Goal: Task Accomplishment & Management: Complete application form

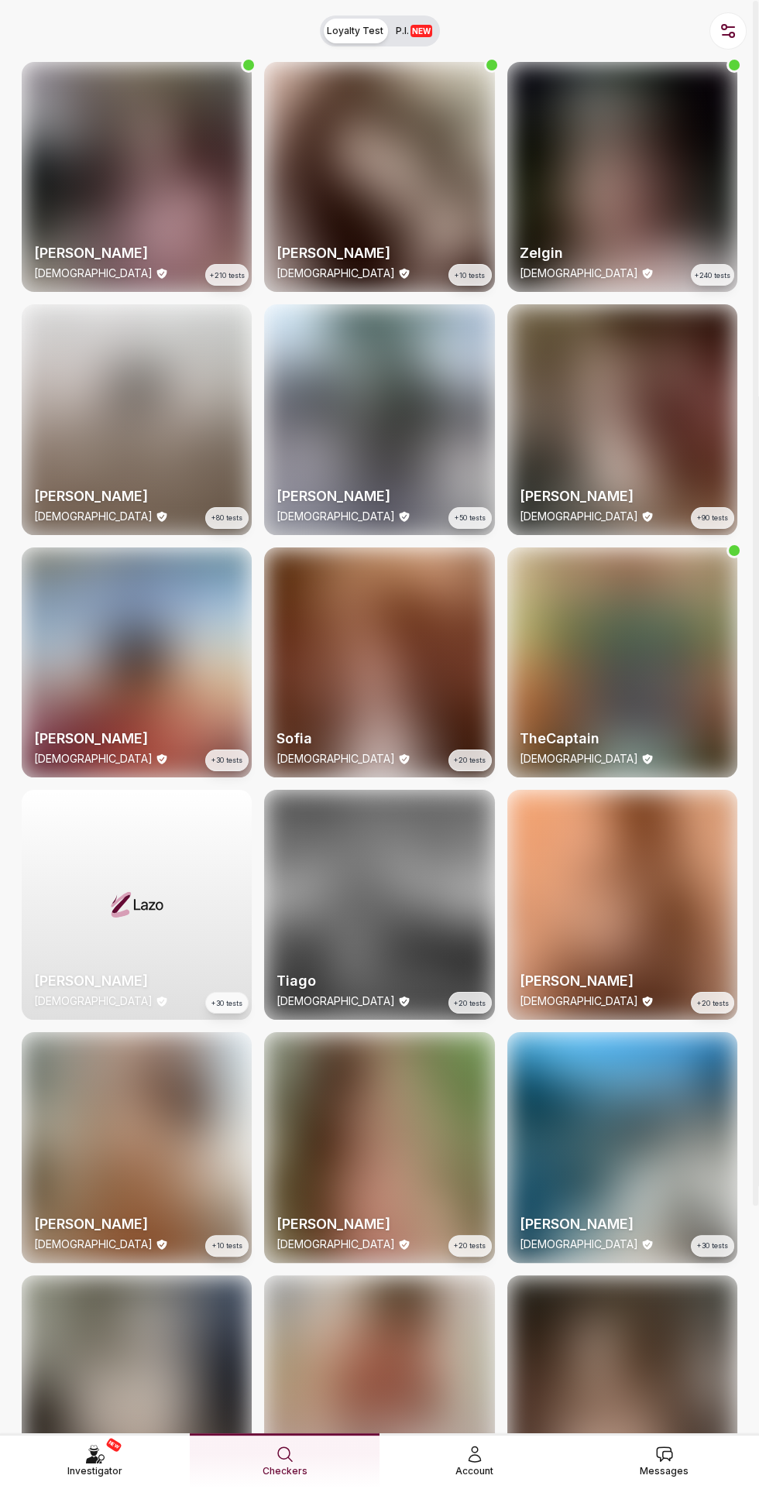
click at [641, 1470] on link "Messages" at bounding box center [664, 1460] width 190 height 55
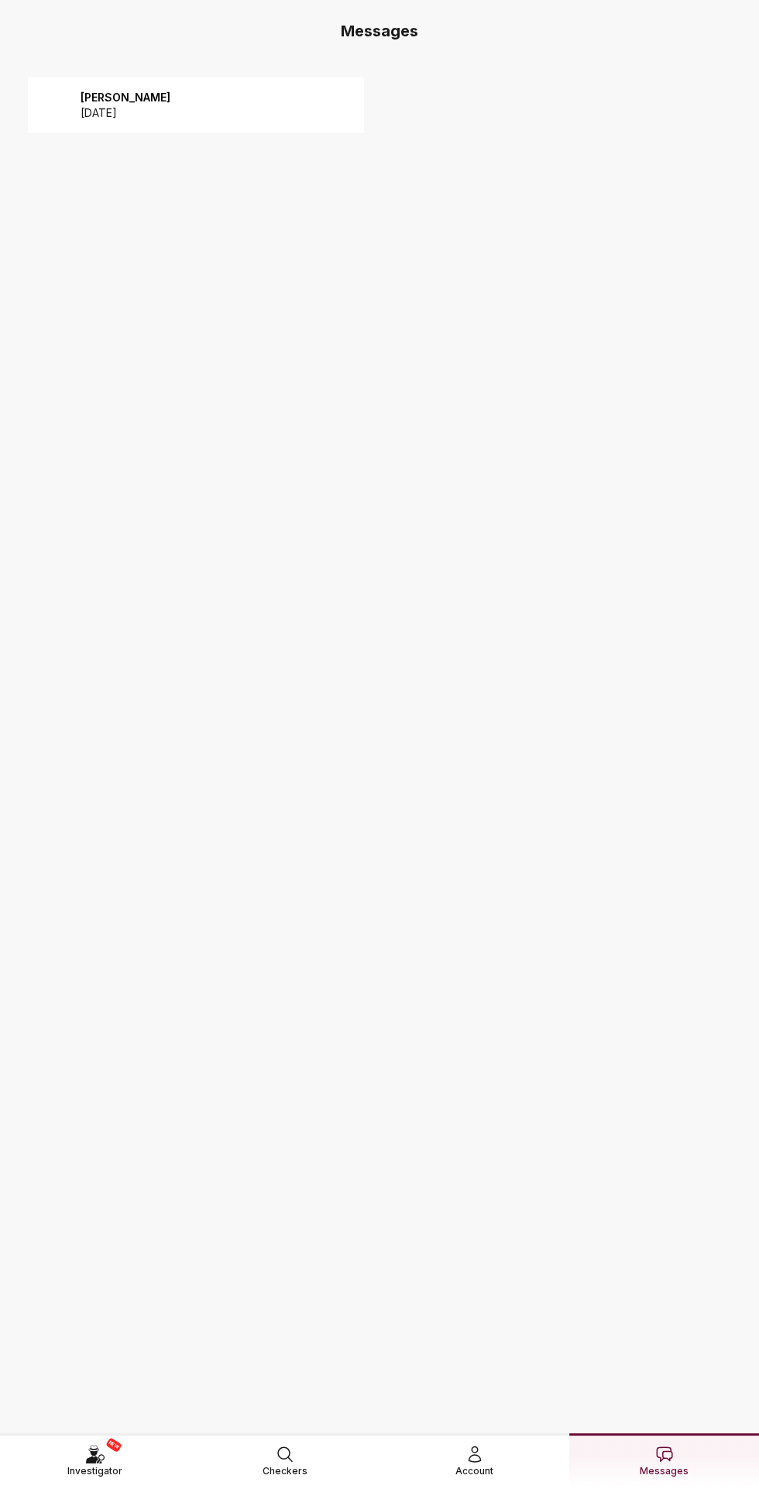
click at [140, 108] on p "2025 August 12" at bounding box center [126, 112] width 90 height 15
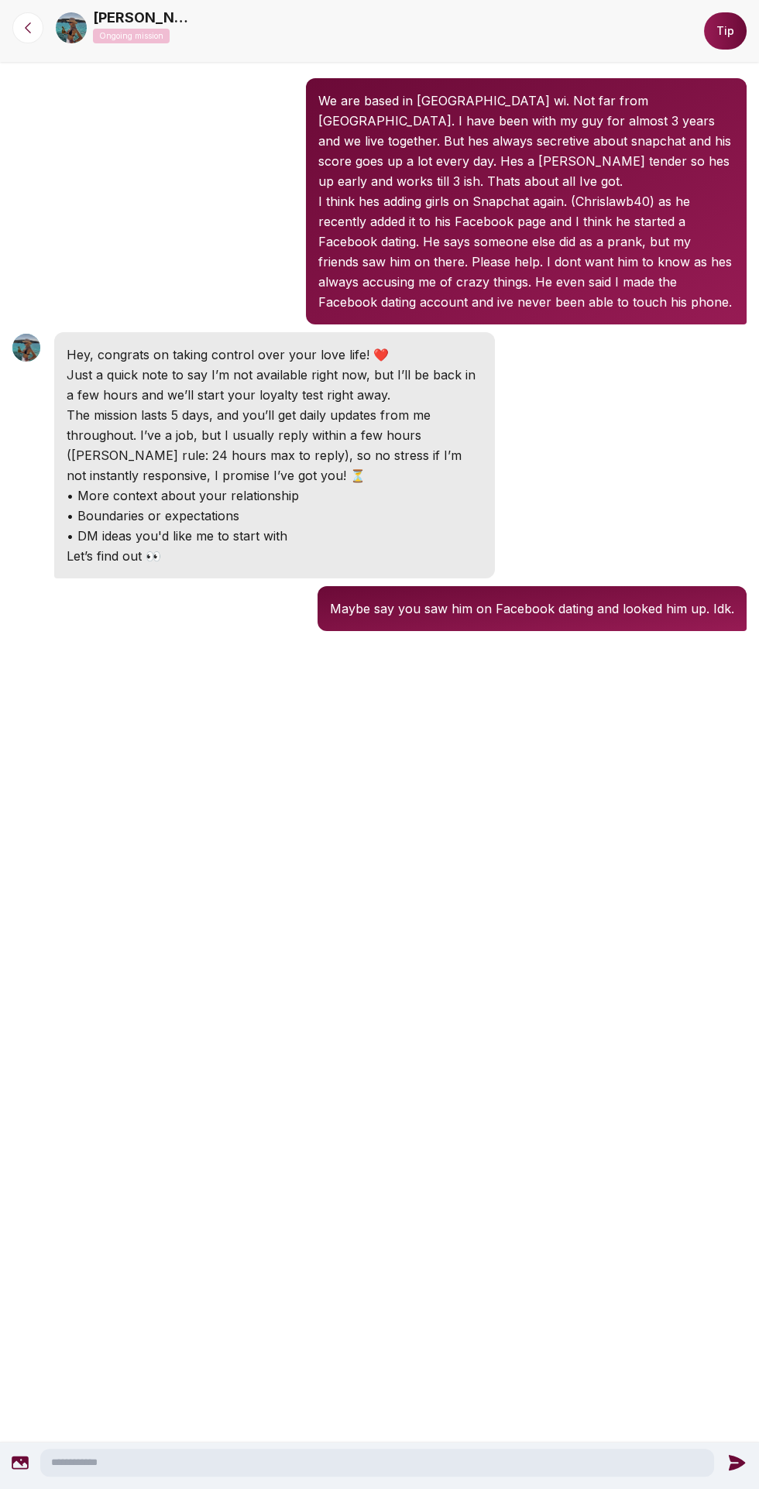
click at [567, 1196] on div "[PERSON_NAME] 3:15 PM We are based in [GEOGRAPHIC_DATA] [GEOGRAPHIC_DATA]. Not …" at bounding box center [379, 723] width 759 height 1446
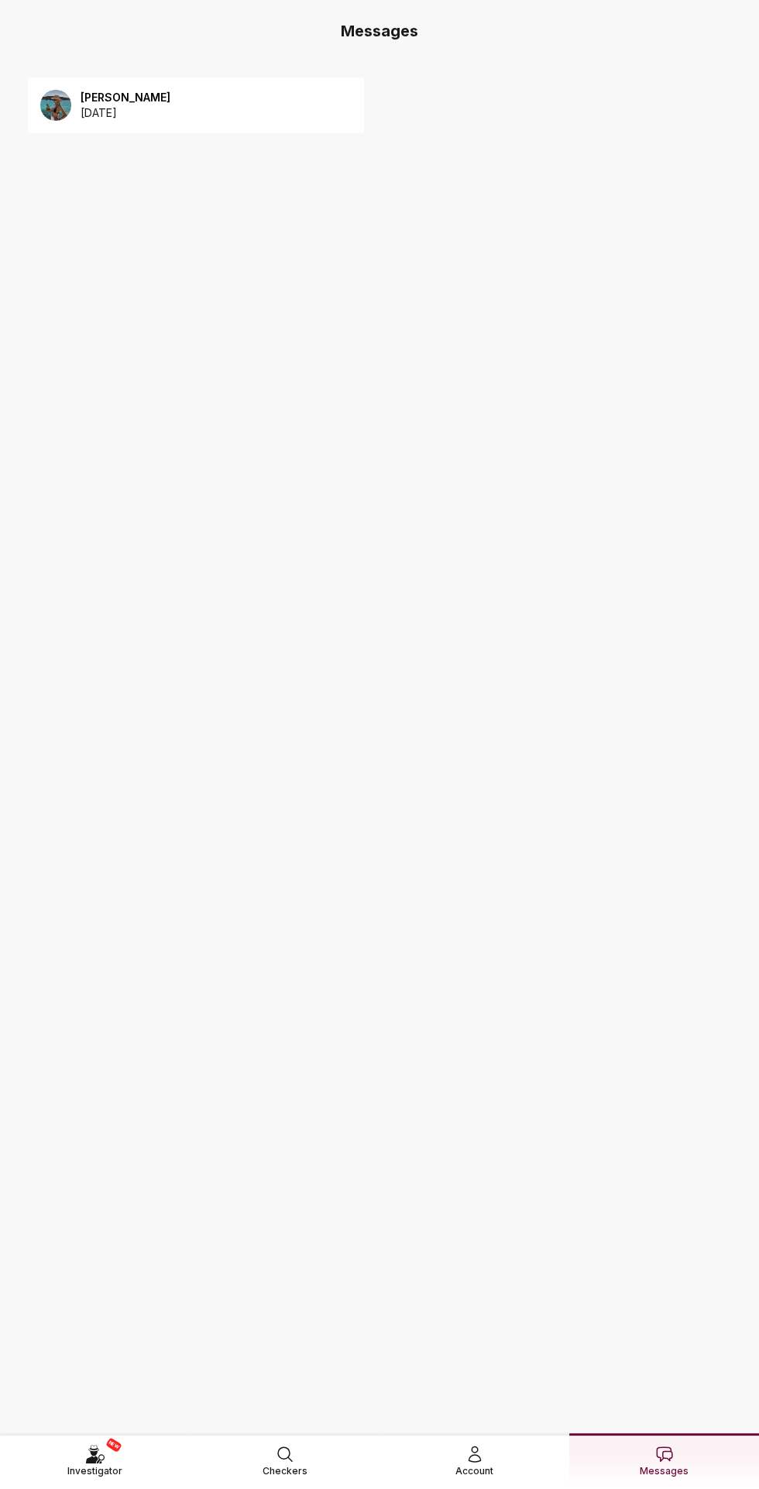
click at [86, 1466] on link "NEW Investigator" at bounding box center [95, 1460] width 190 height 55
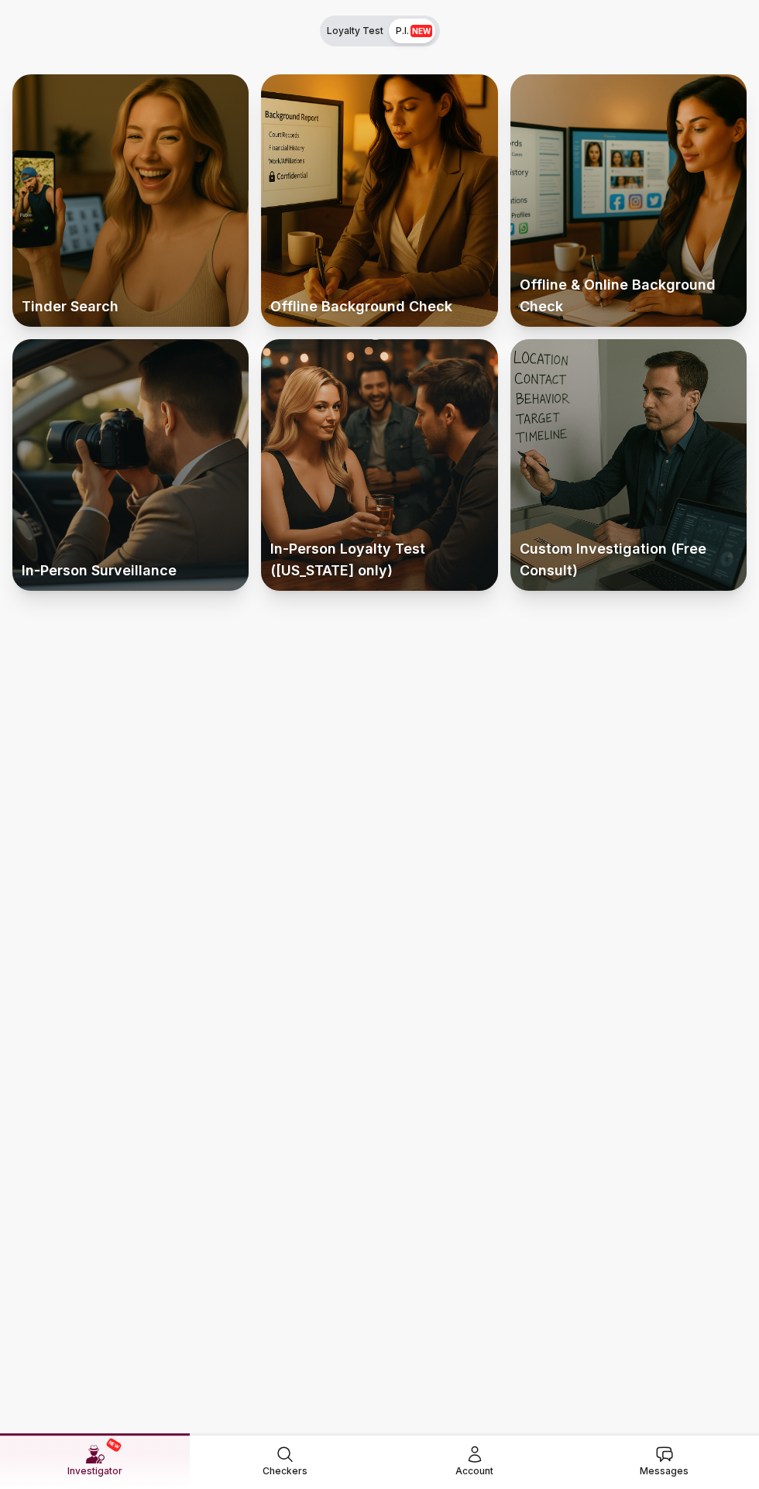
click at [64, 474] on div at bounding box center [130, 465] width 236 height 252
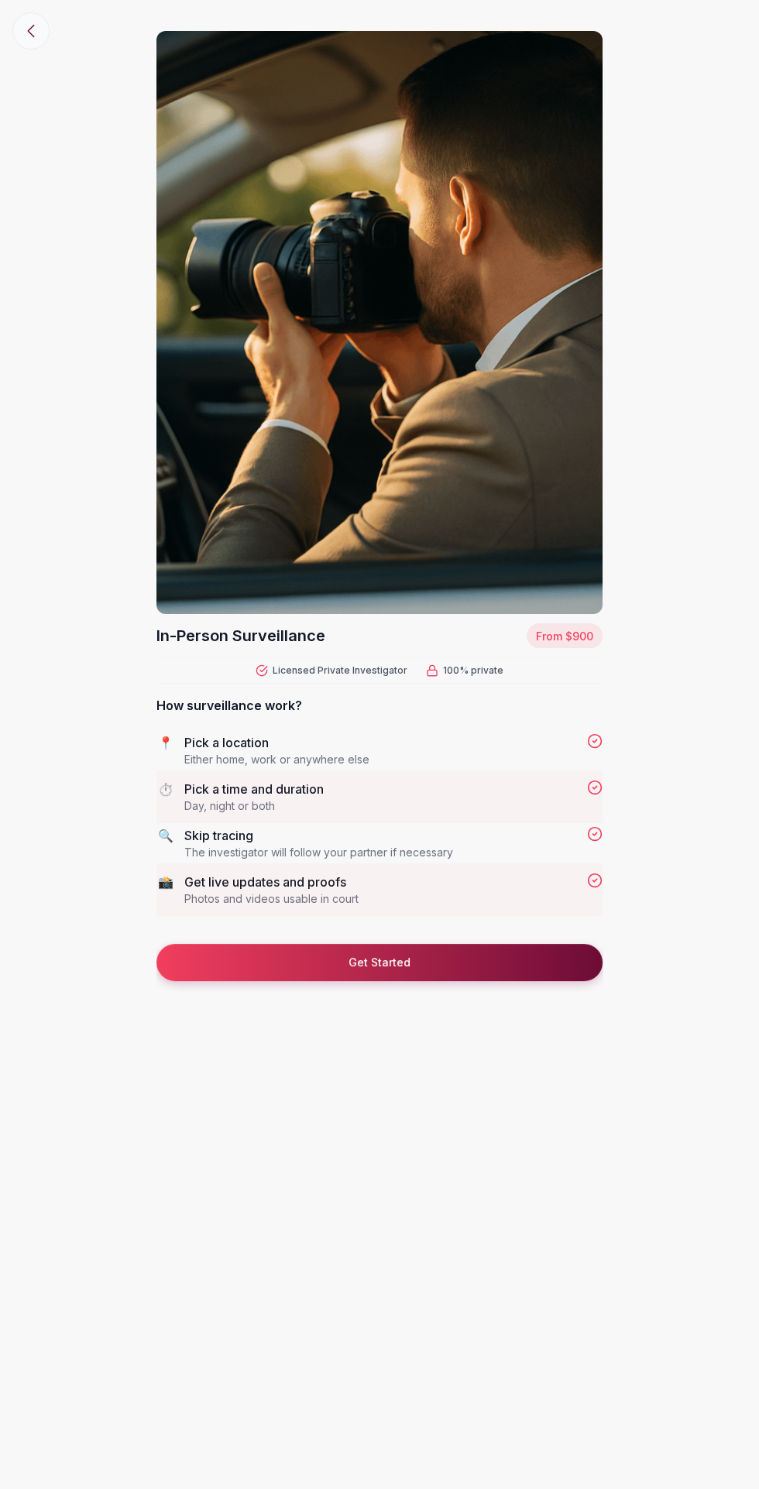
click at [39, 39] on icon at bounding box center [31, 31] width 19 height 19
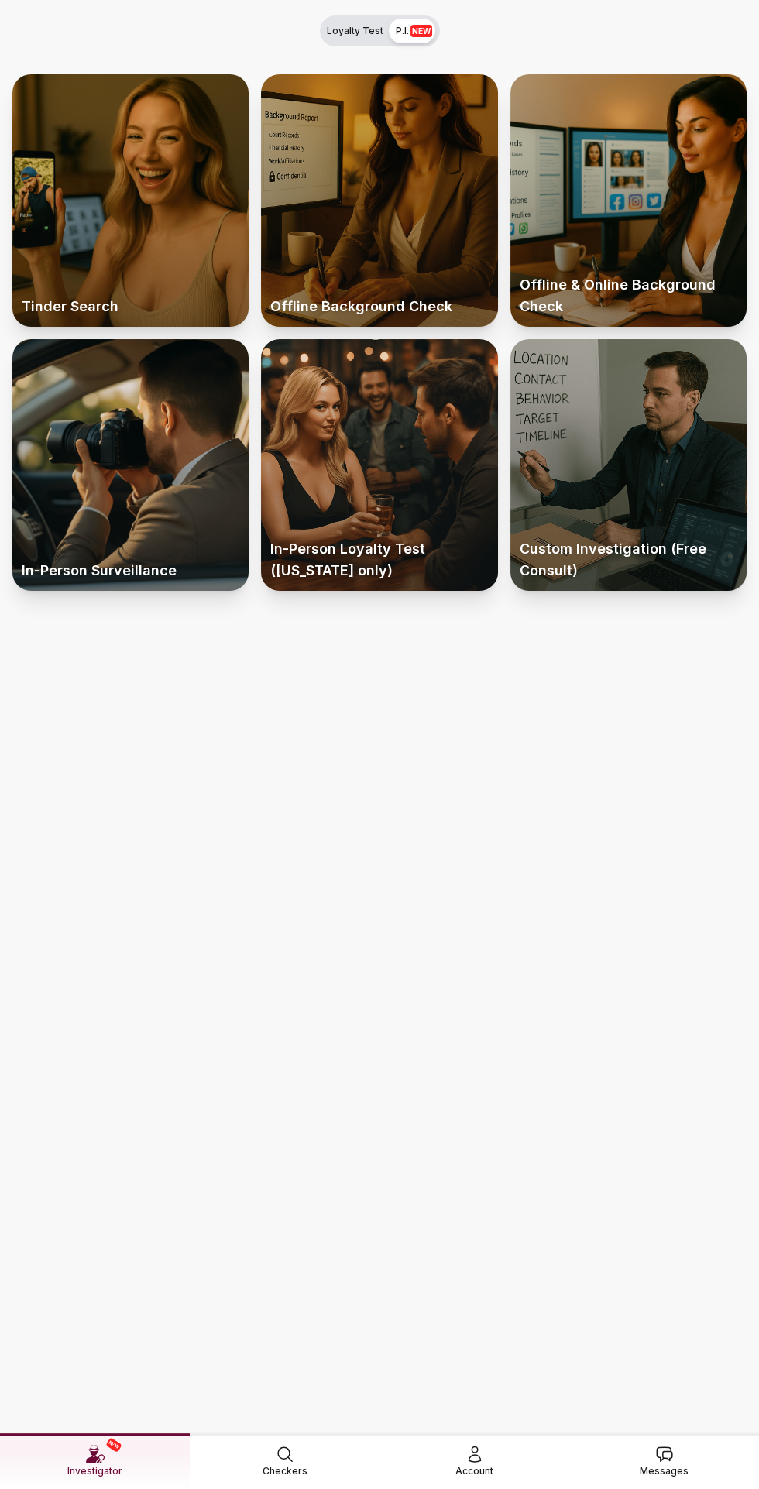
click at [378, 238] on div at bounding box center [379, 200] width 236 height 252
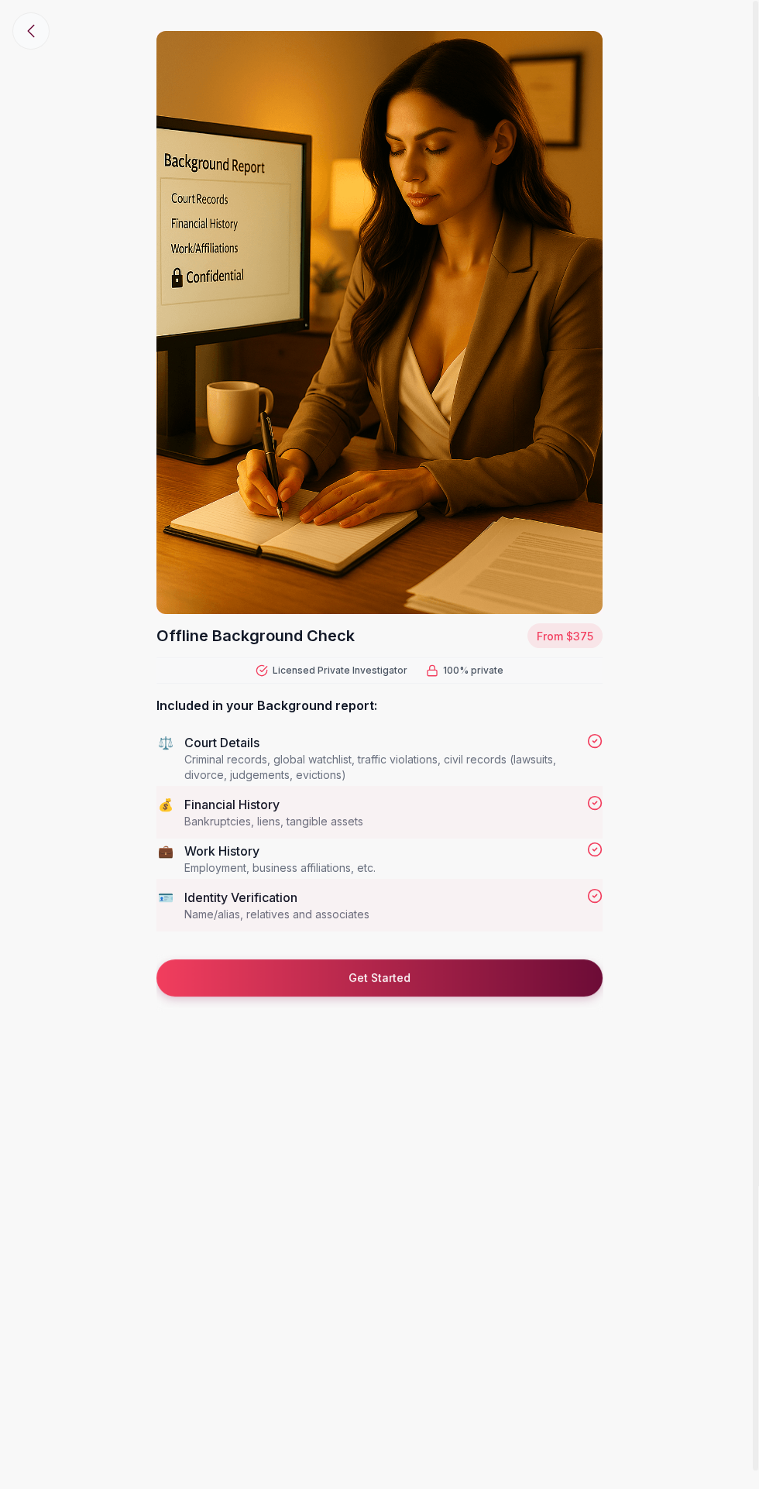
click at [36, 33] on icon at bounding box center [31, 31] width 19 height 19
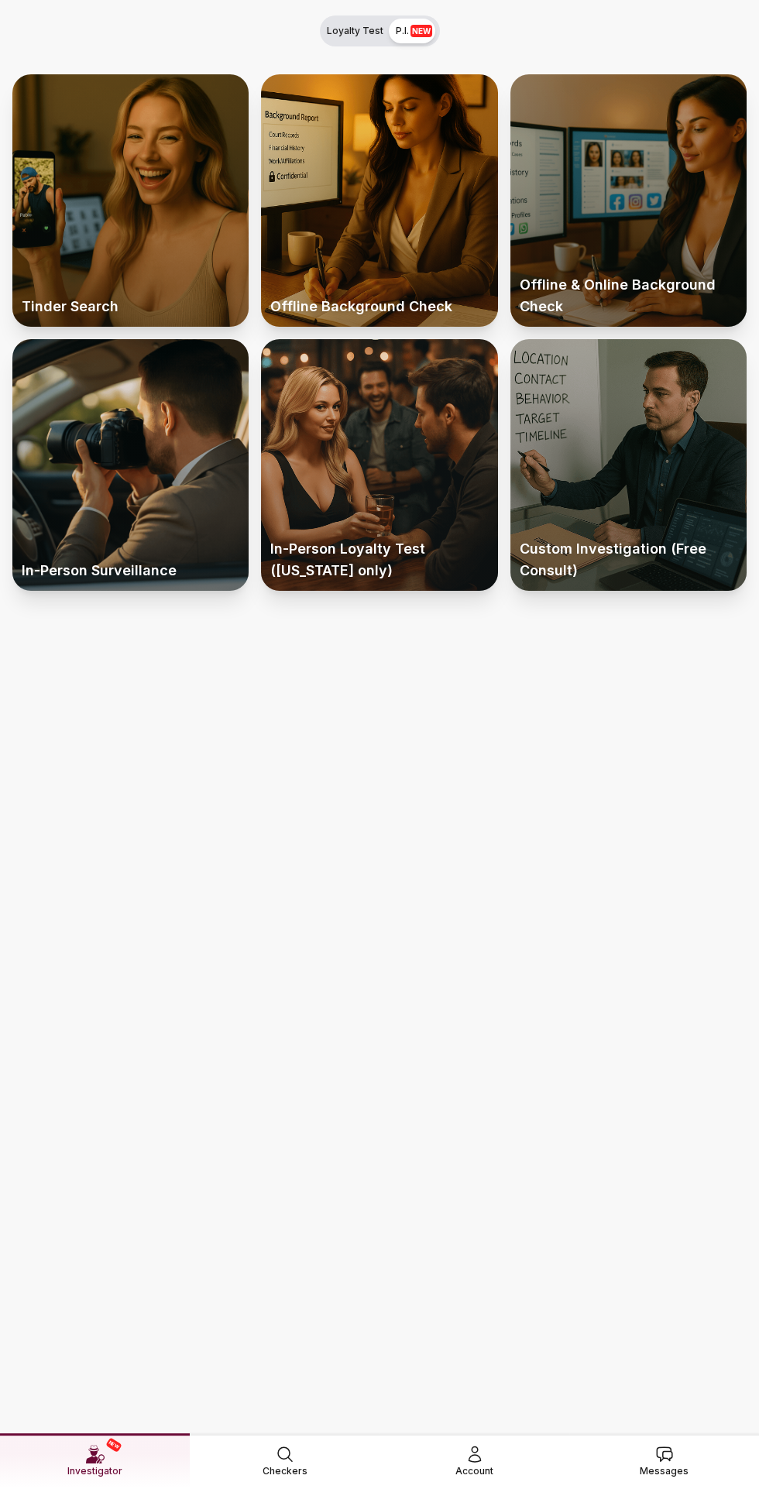
click at [667, 256] on div at bounding box center [628, 200] width 236 height 252
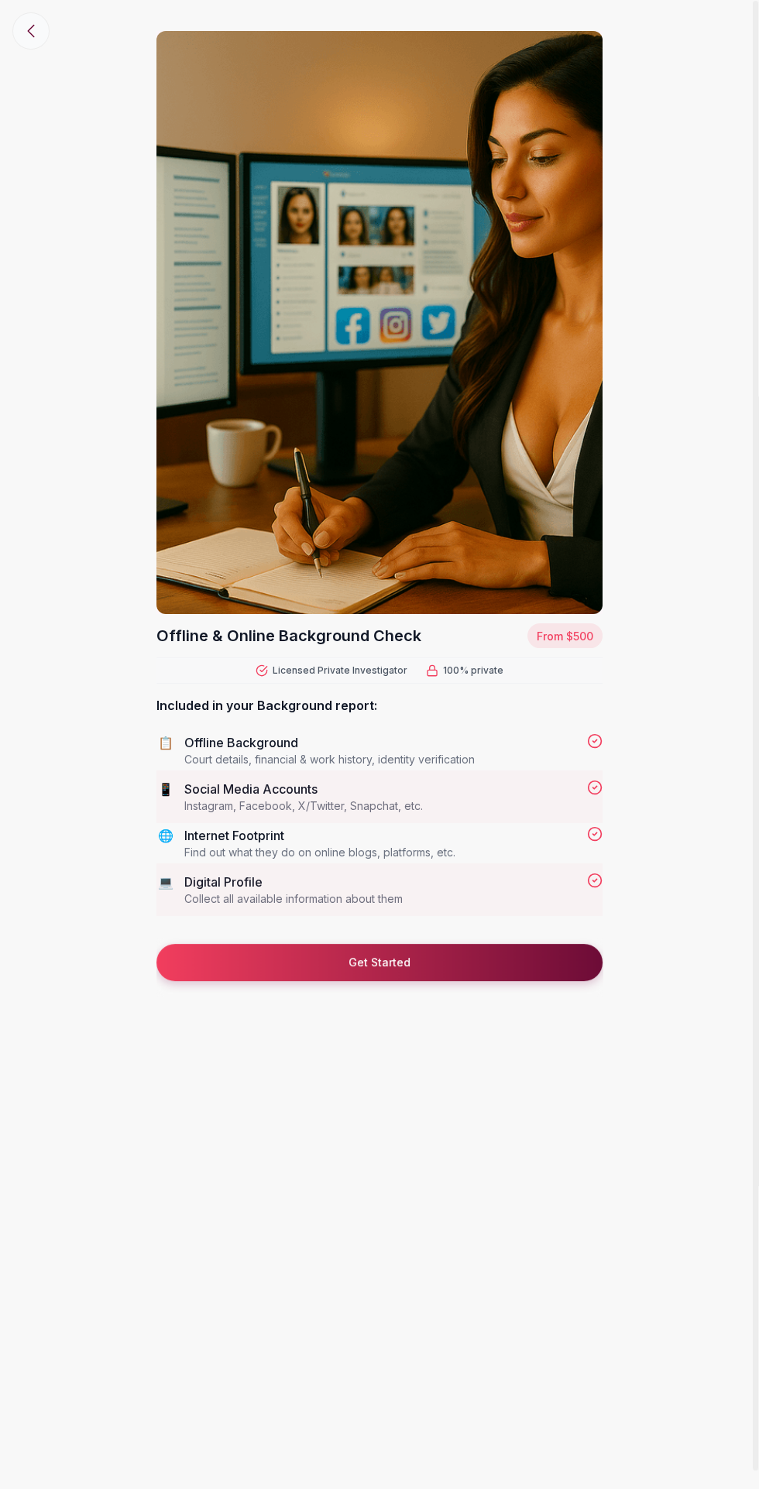
click at [22, 39] on icon at bounding box center [31, 31] width 19 height 19
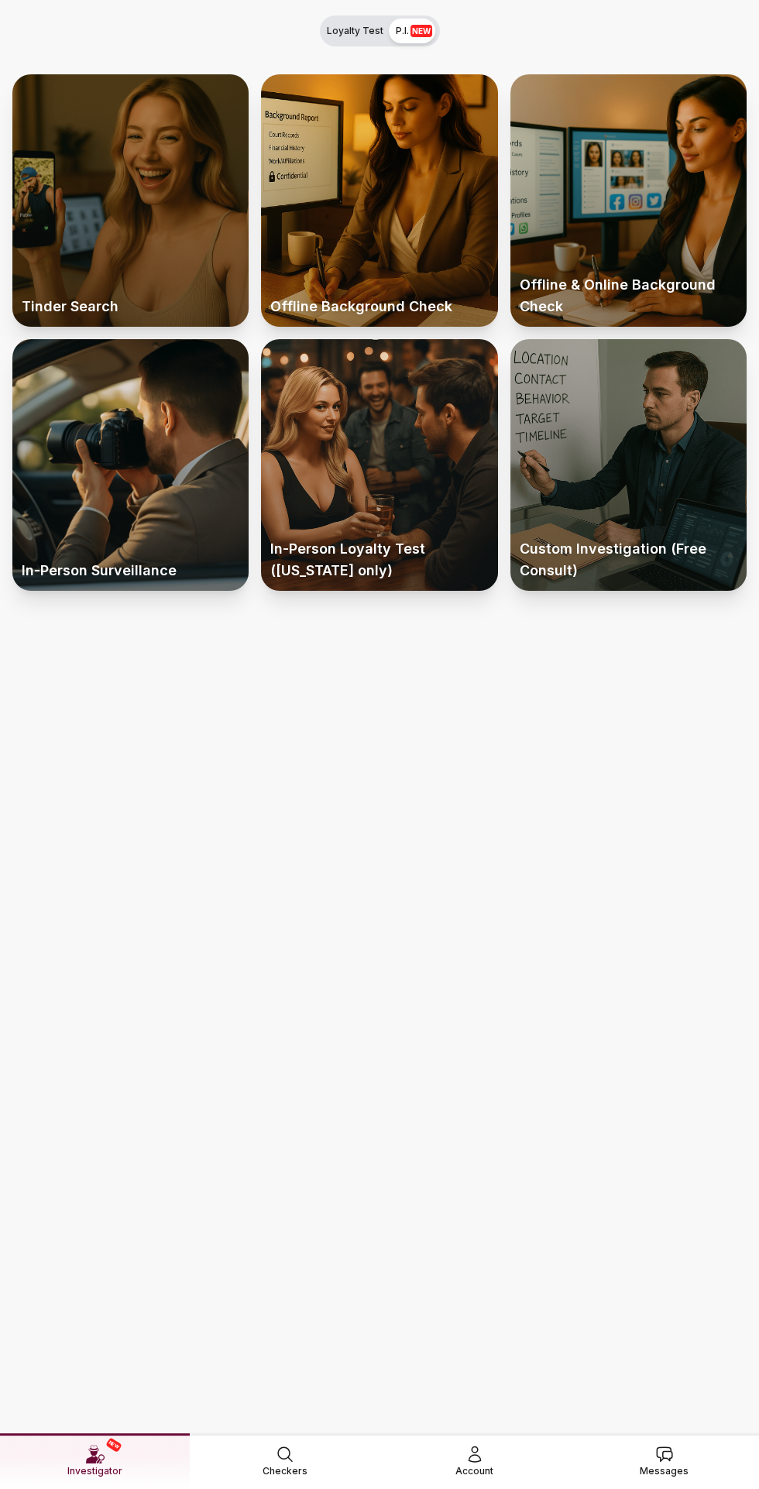
click at [104, 201] on div at bounding box center [130, 200] width 236 height 252
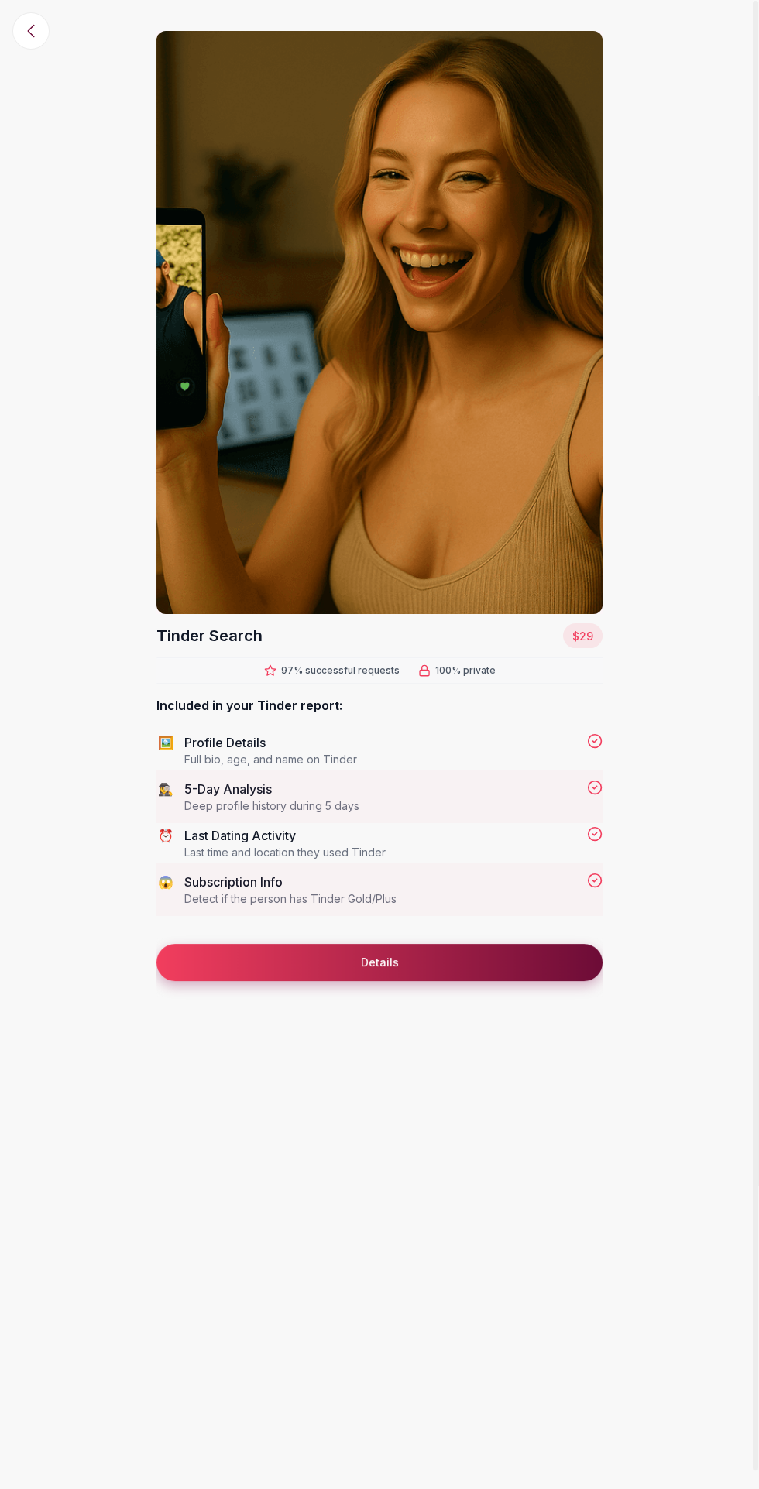
click at [494, 975] on button "Details" at bounding box center [379, 962] width 446 height 37
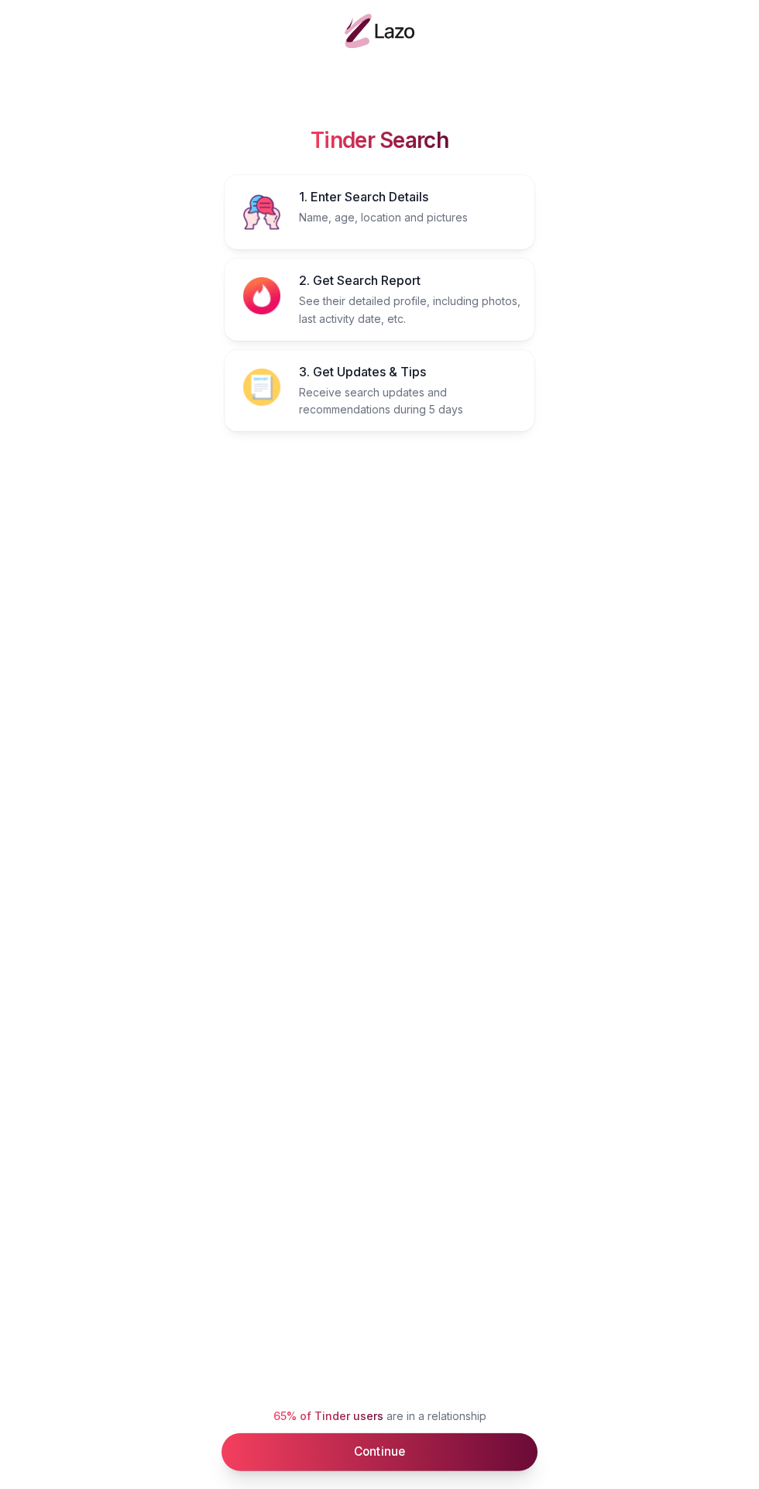
click at [505, 1459] on button "Continue" at bounding box center [379, 1452] width 316 height 38
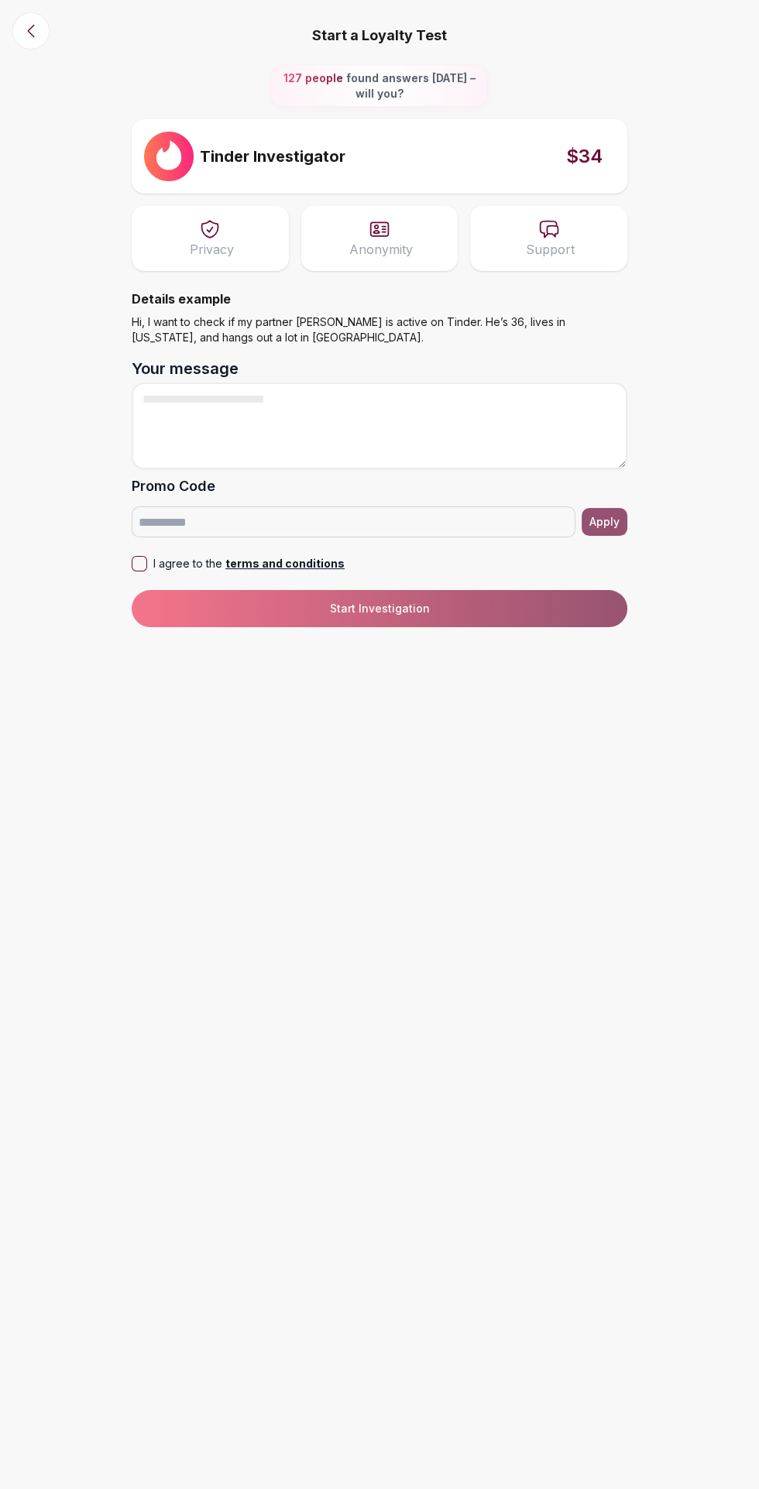
click at [139, 563] on button "I agree to the terms and conditions" at bounding box center [139, 563] width 15 height 15
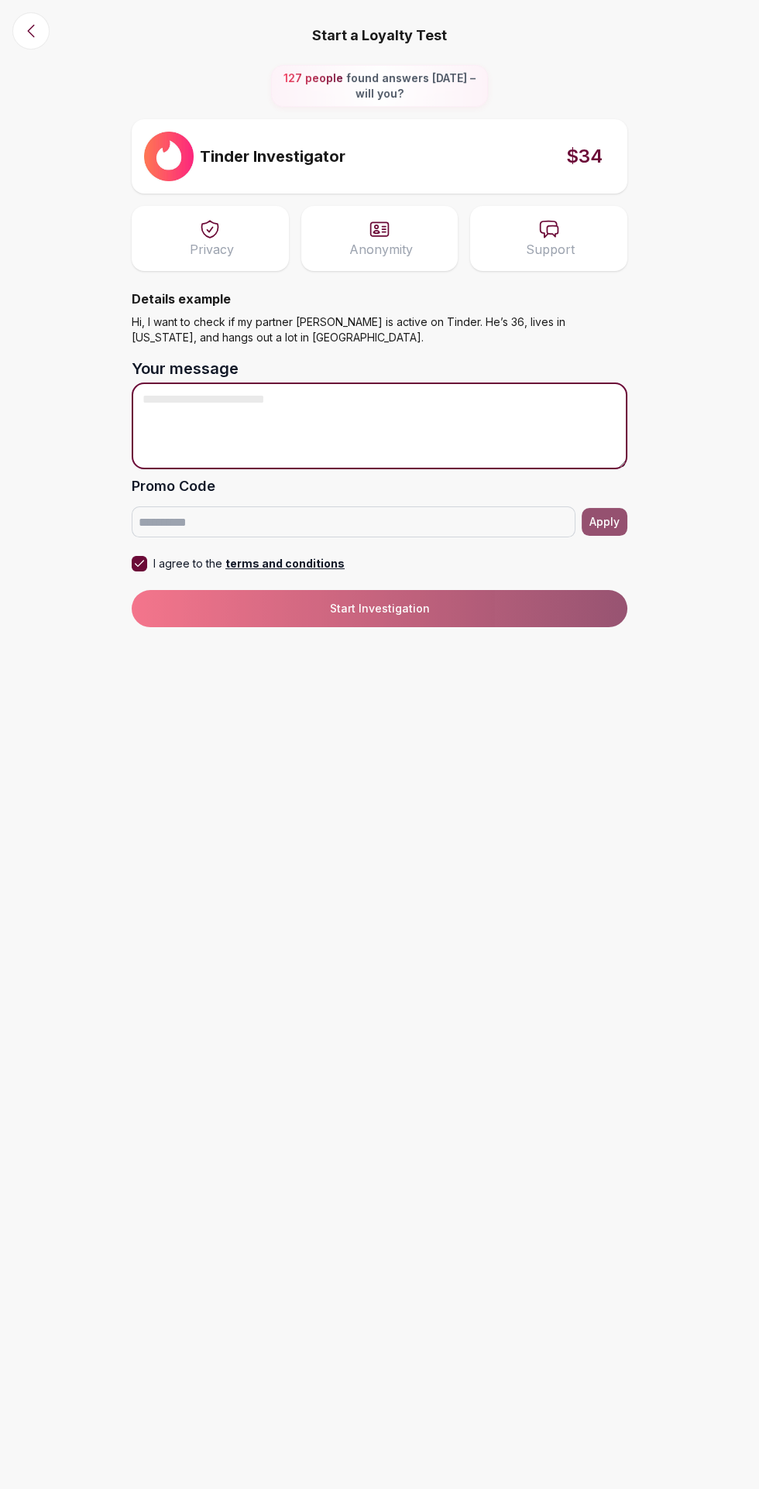
click at [187, 405] on textarea "Your message" at bounding box center [380, 426] width 496 height 87
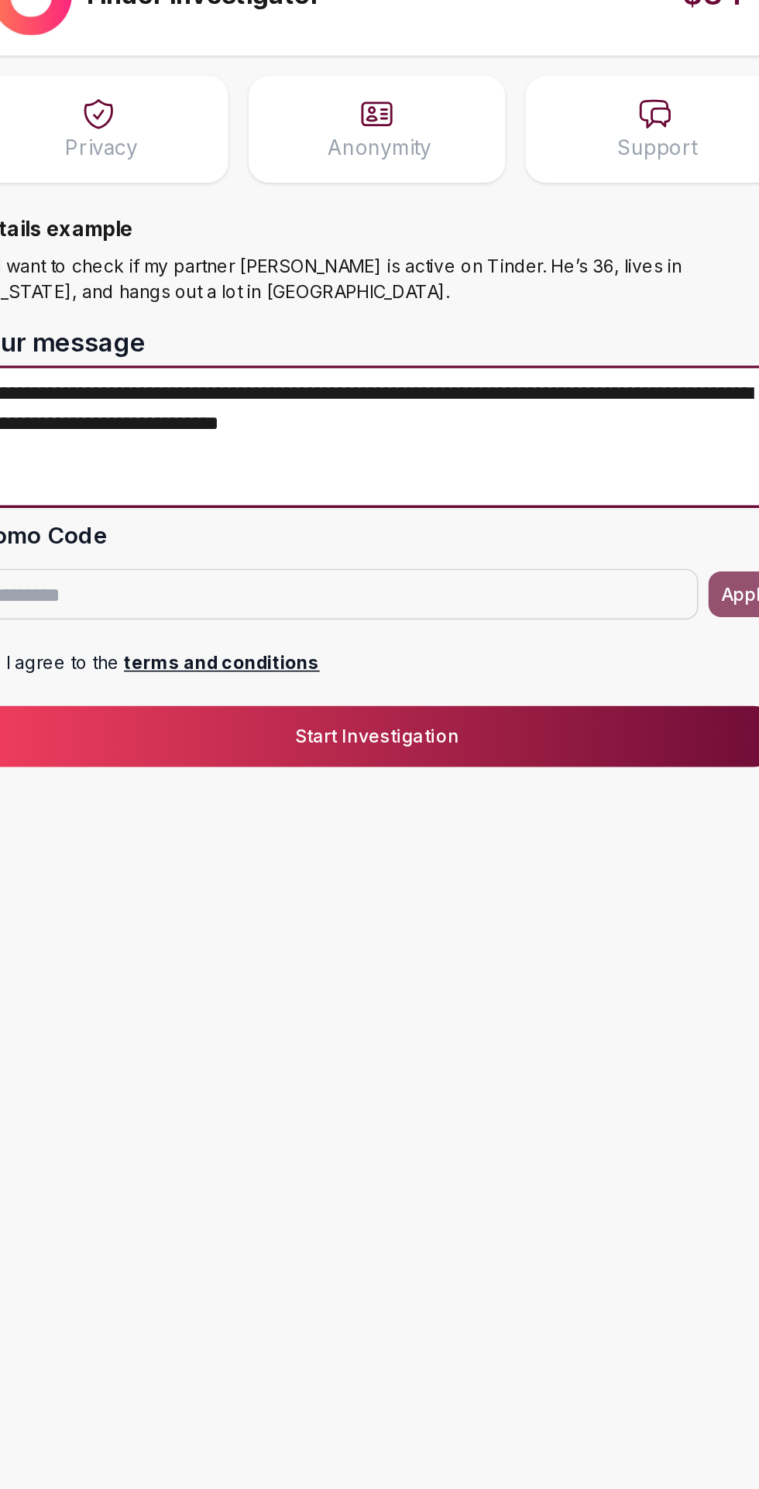
type textarea "**********"
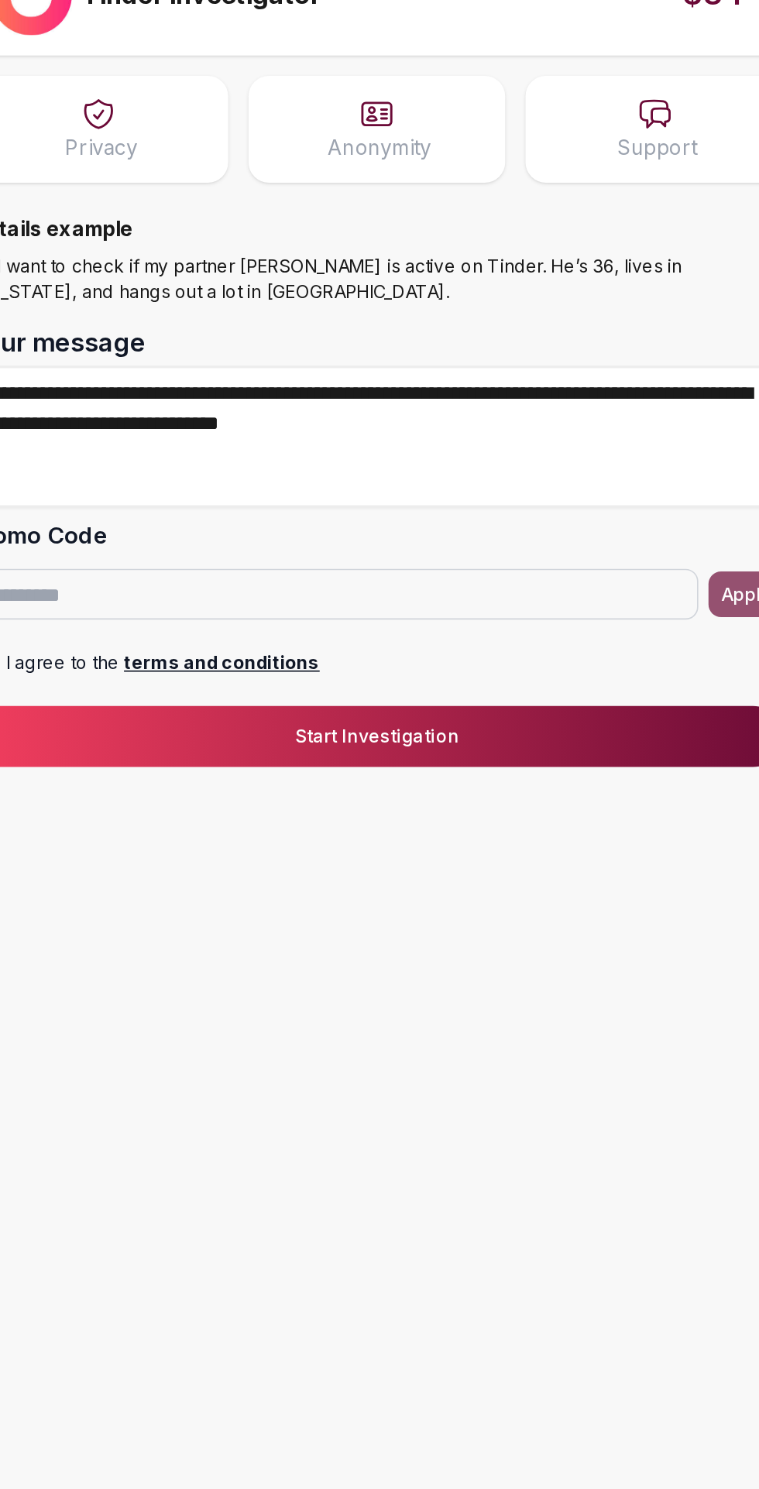
click at [550, 613] on button "Start Investigation" at bounding box center [380, 608] width 496 height 37
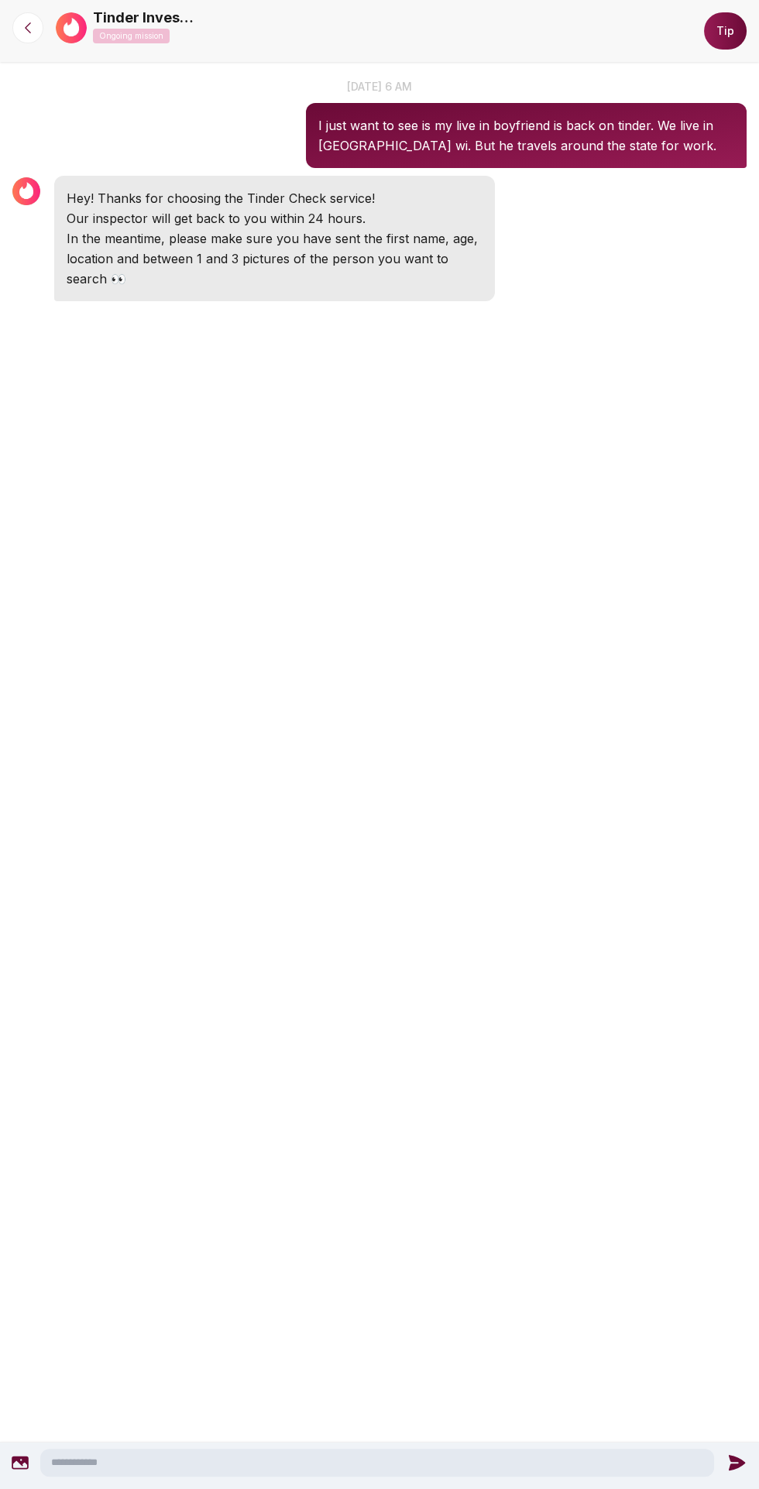
click at [444, 1450] on textarea at bounding box center [377, 1463] width 674 height 28
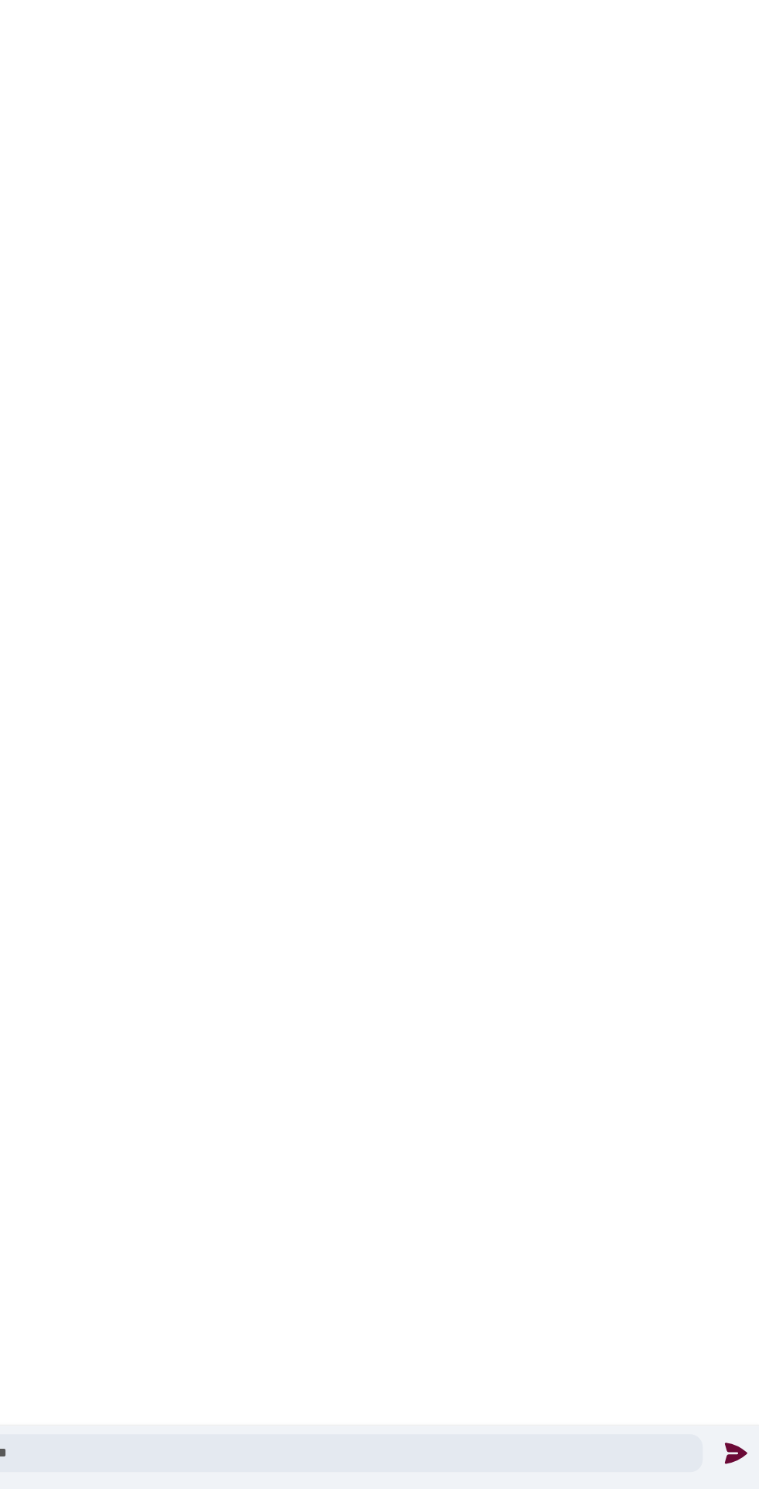
type textarea "**********"
click at [733, 1471] on icon at bounding box center [741, 1463] width 20 height 20
click at [21, 1463] on icon at bounding box center [21, 1463] width 17 height 13
click at [19, 1464] on icon at bounding box center [21, 1463] width 17 height 13
click at [733, 1467] on icon at bounding box center [741, 1462] width 16 height 15
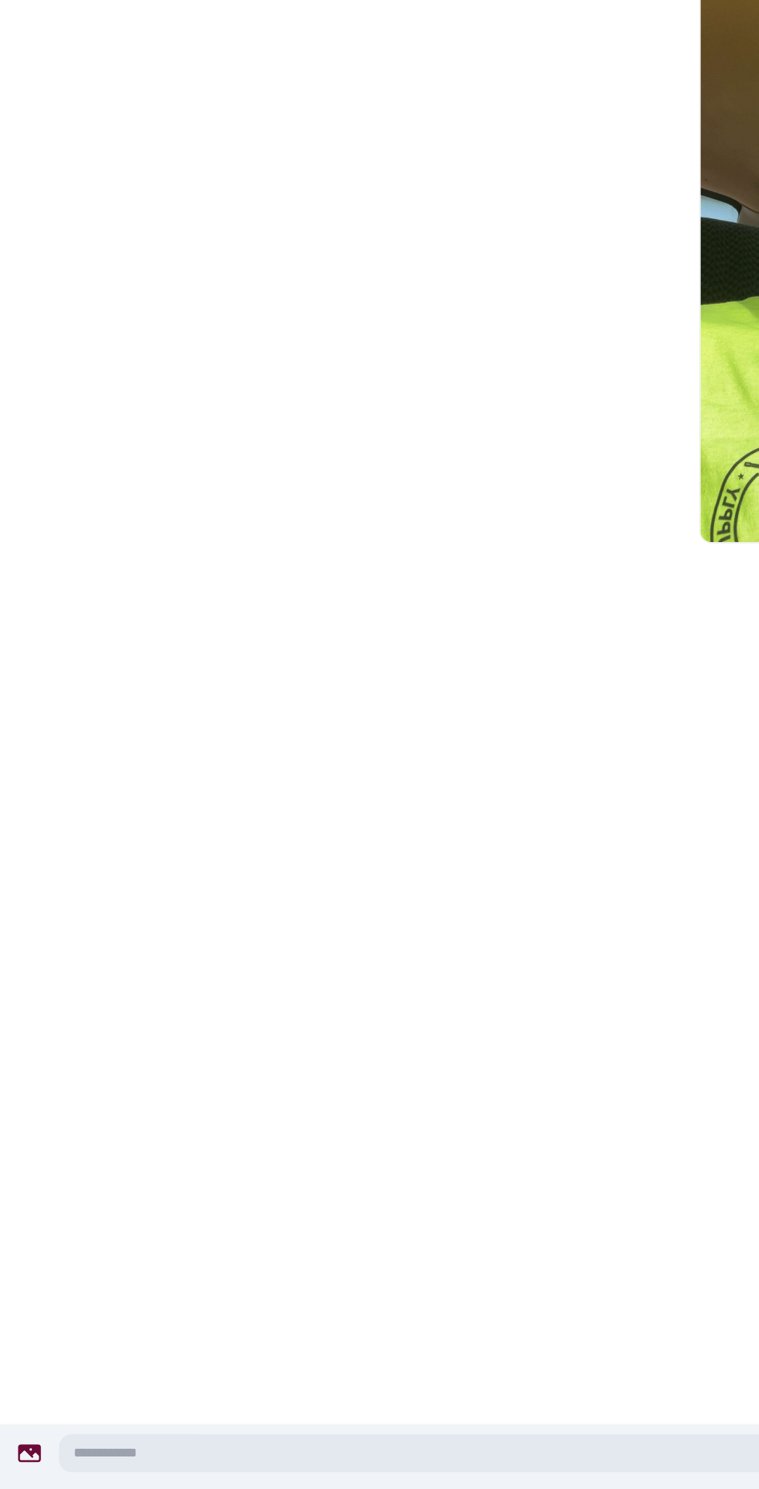
click at [19, 1463] on icon at bounding box center [21, 1463] width 17 height 13
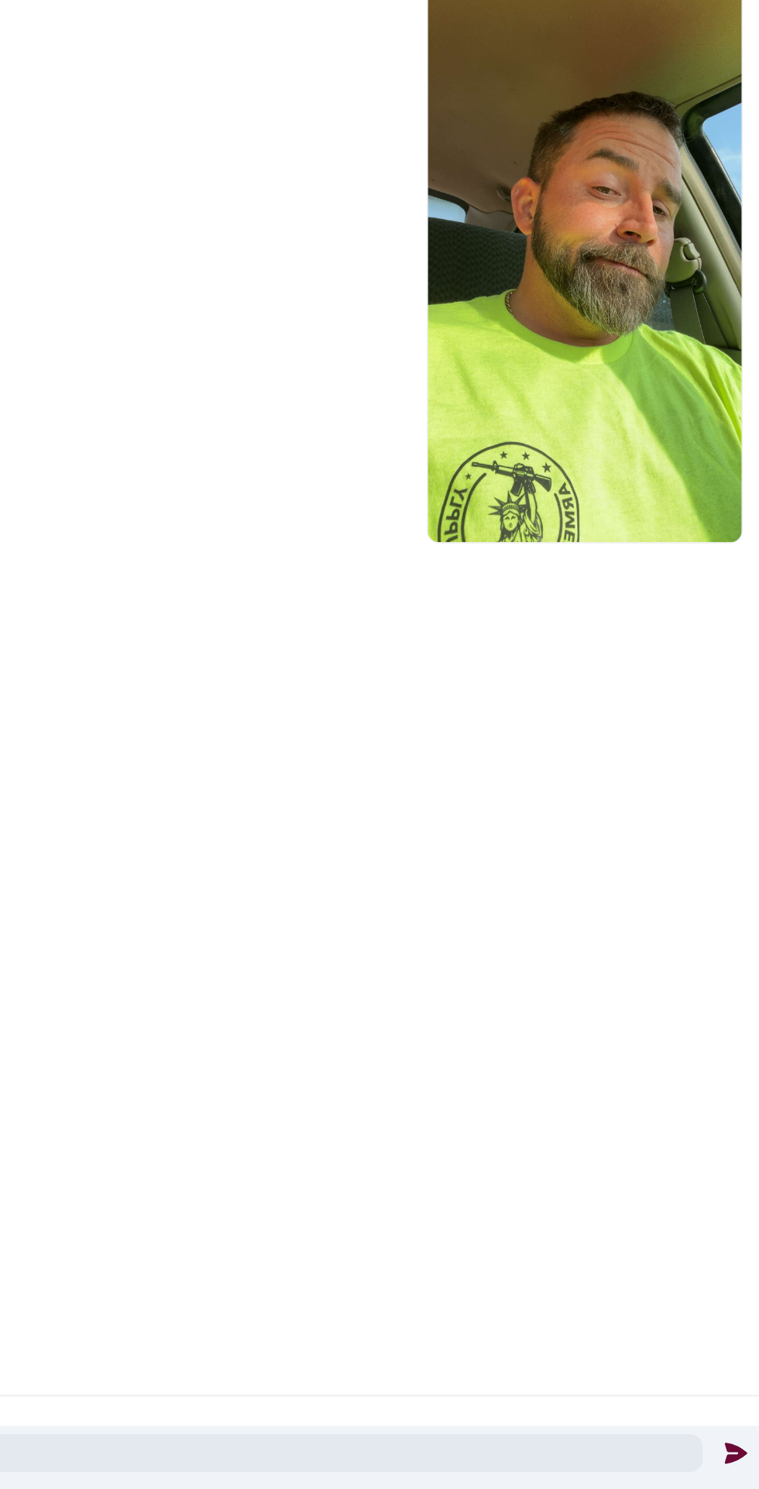
click at [736, 1468] on icon at bounding box center [741, 1462] width 16 height 15
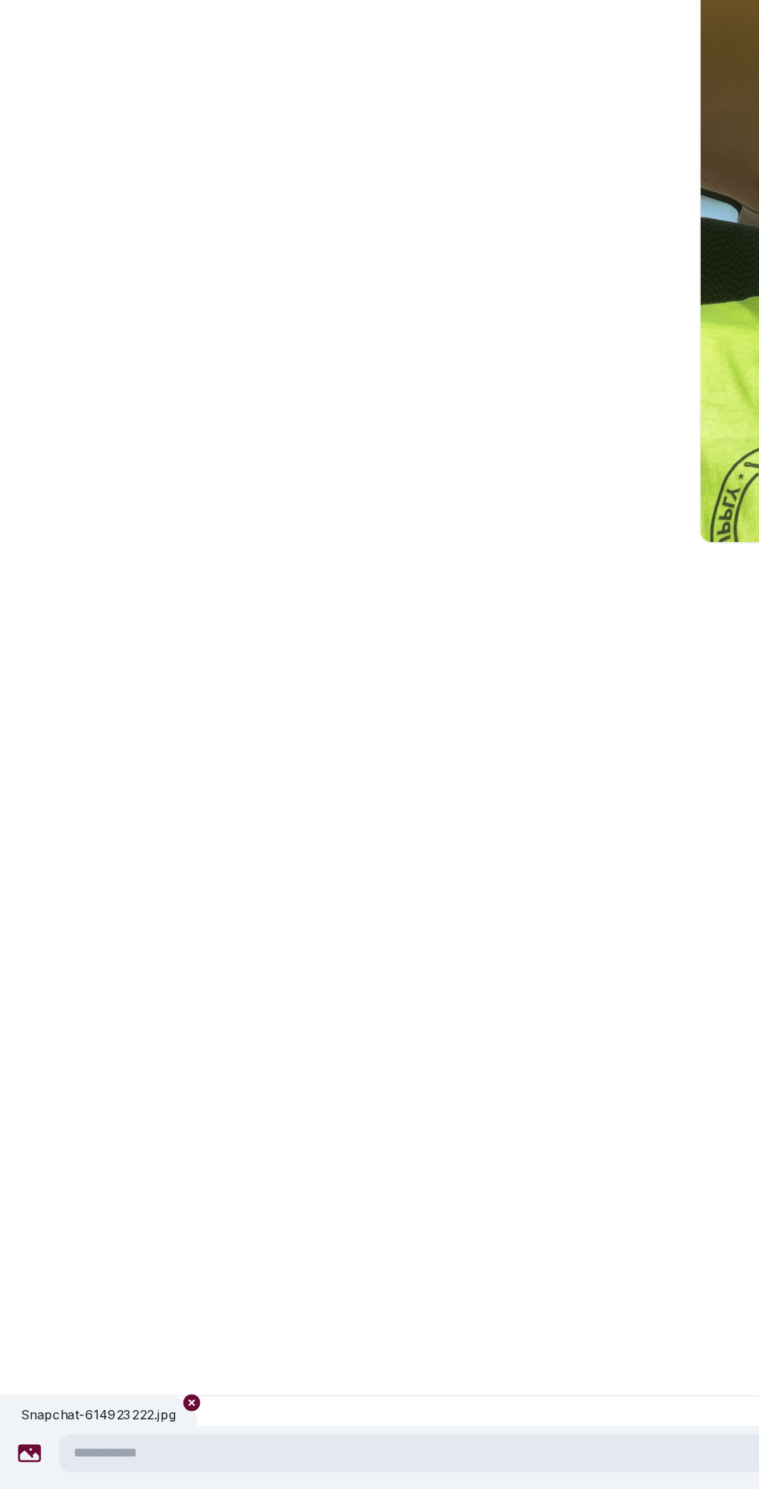
click at [21, 1468] on icon at bounding box center [21, 1463] width 17 height 13
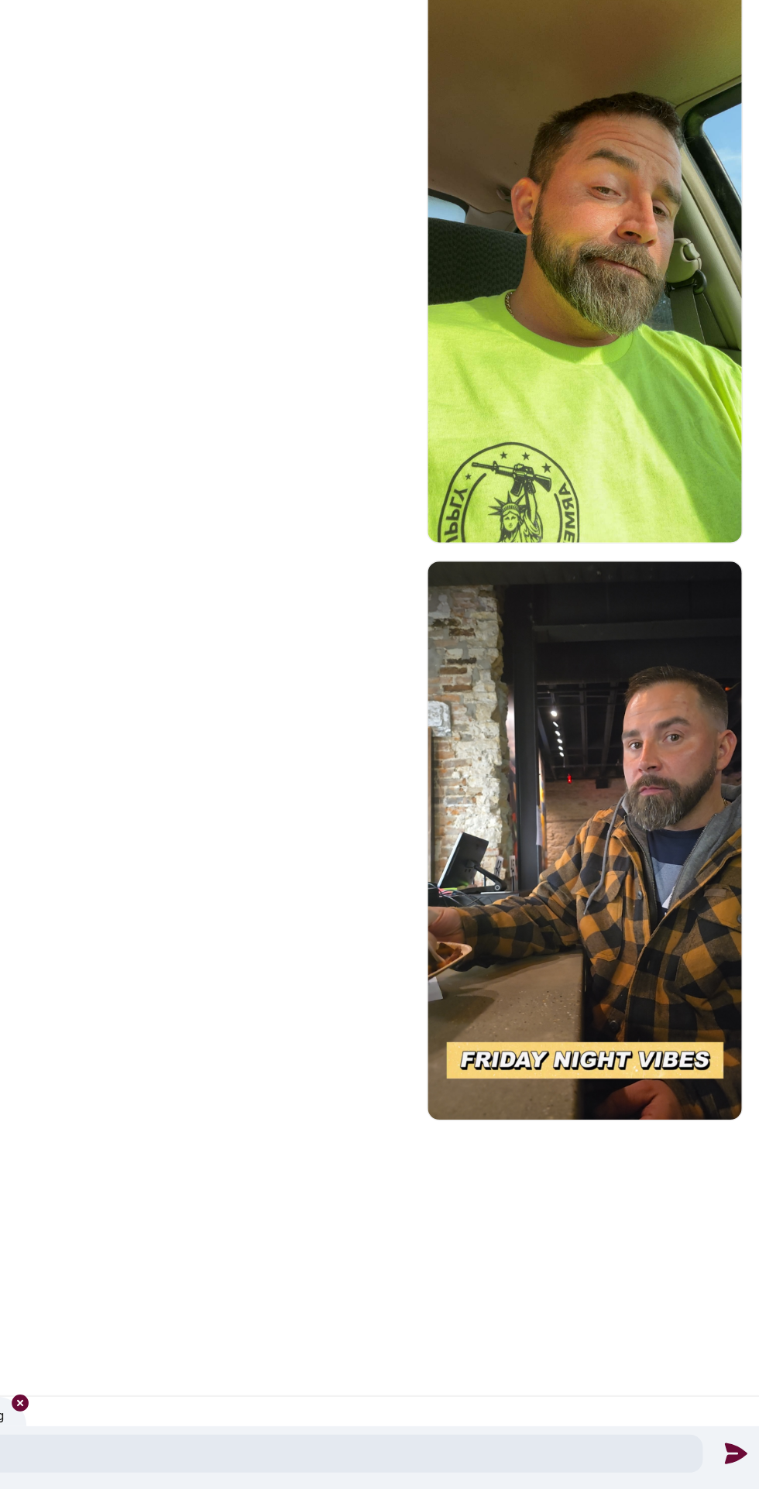
click at [736, 1464] on icon at bounding box center [741, 1463] width 20 height 20
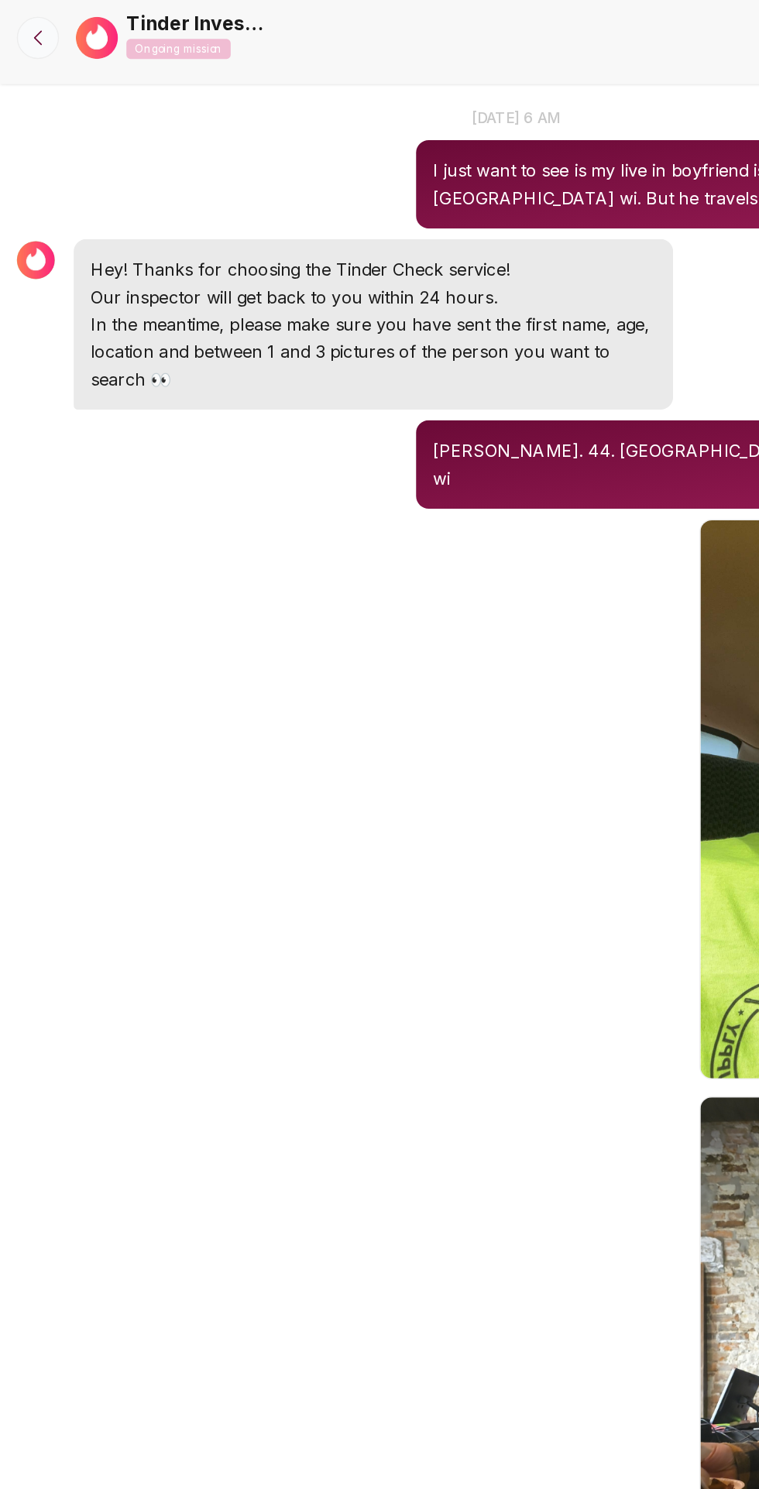
click at [30, 32] on icon at bounding box center [27, 27] width 15 height 15
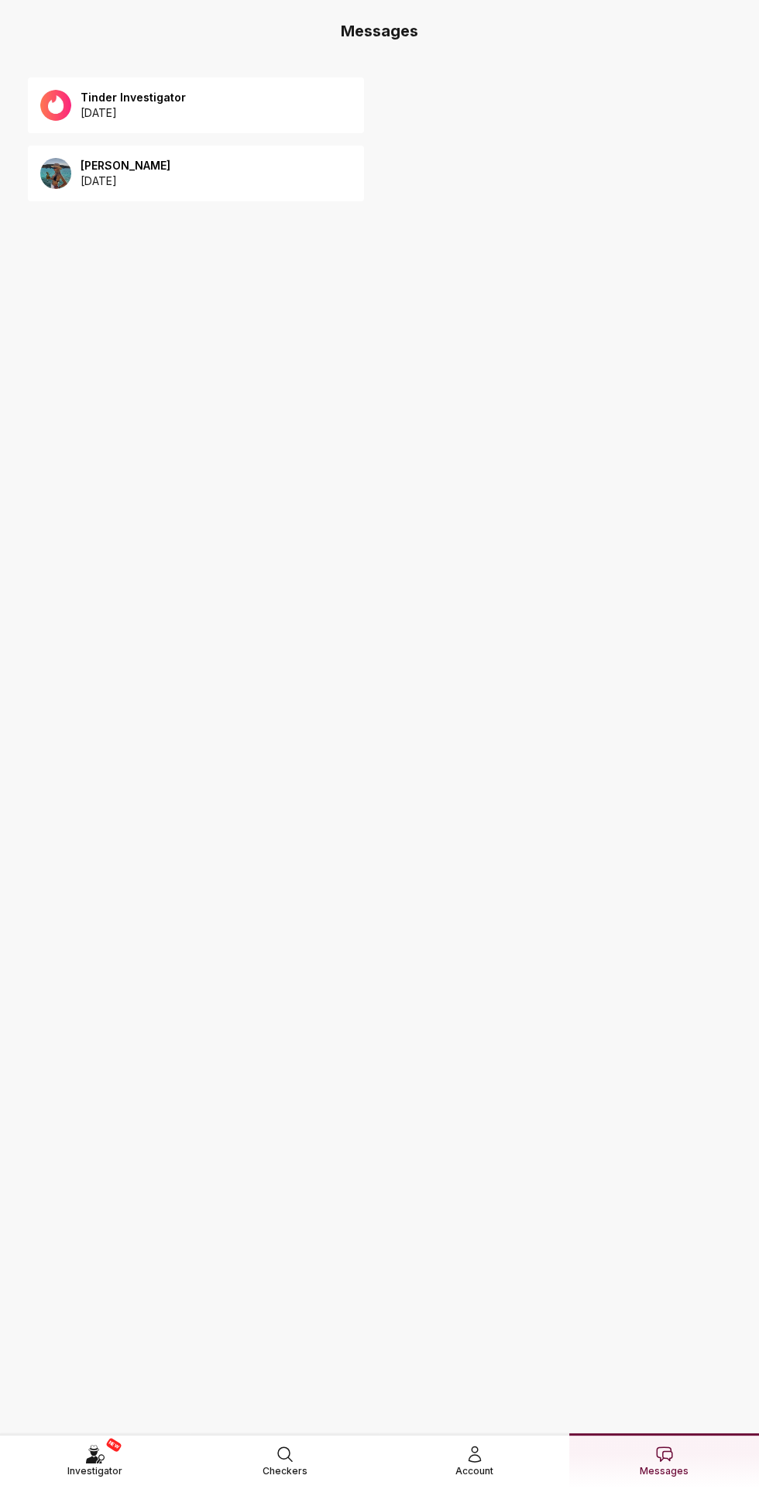
click at [125, 200] on div "[PERSON_NAME] [DATE]" at bounding box center [196, 174] width 336 height 56
click at [129, 120] on p "[DATE]" at bounding box center [133, 112] width 105 height 15
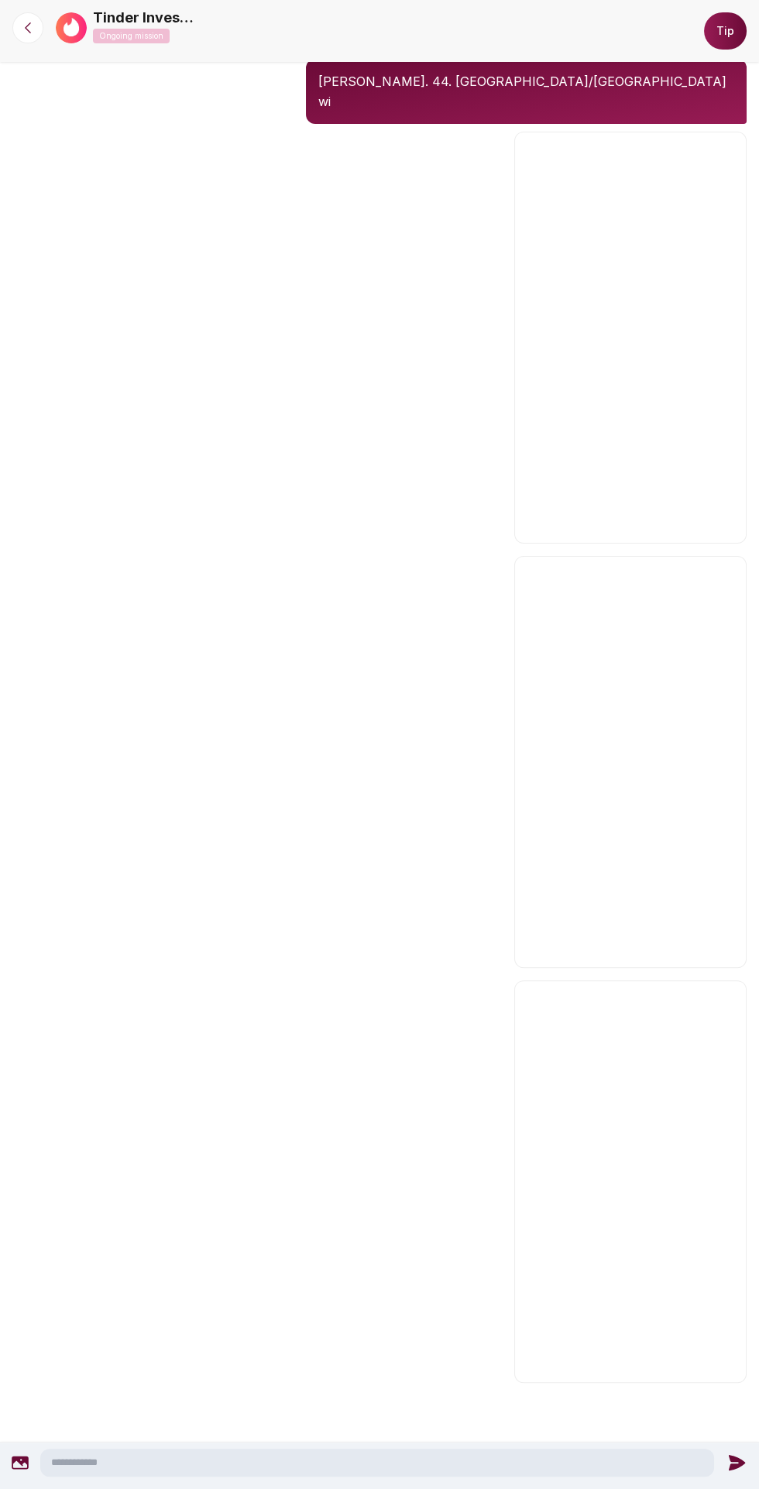
scroll to position [257, 0]
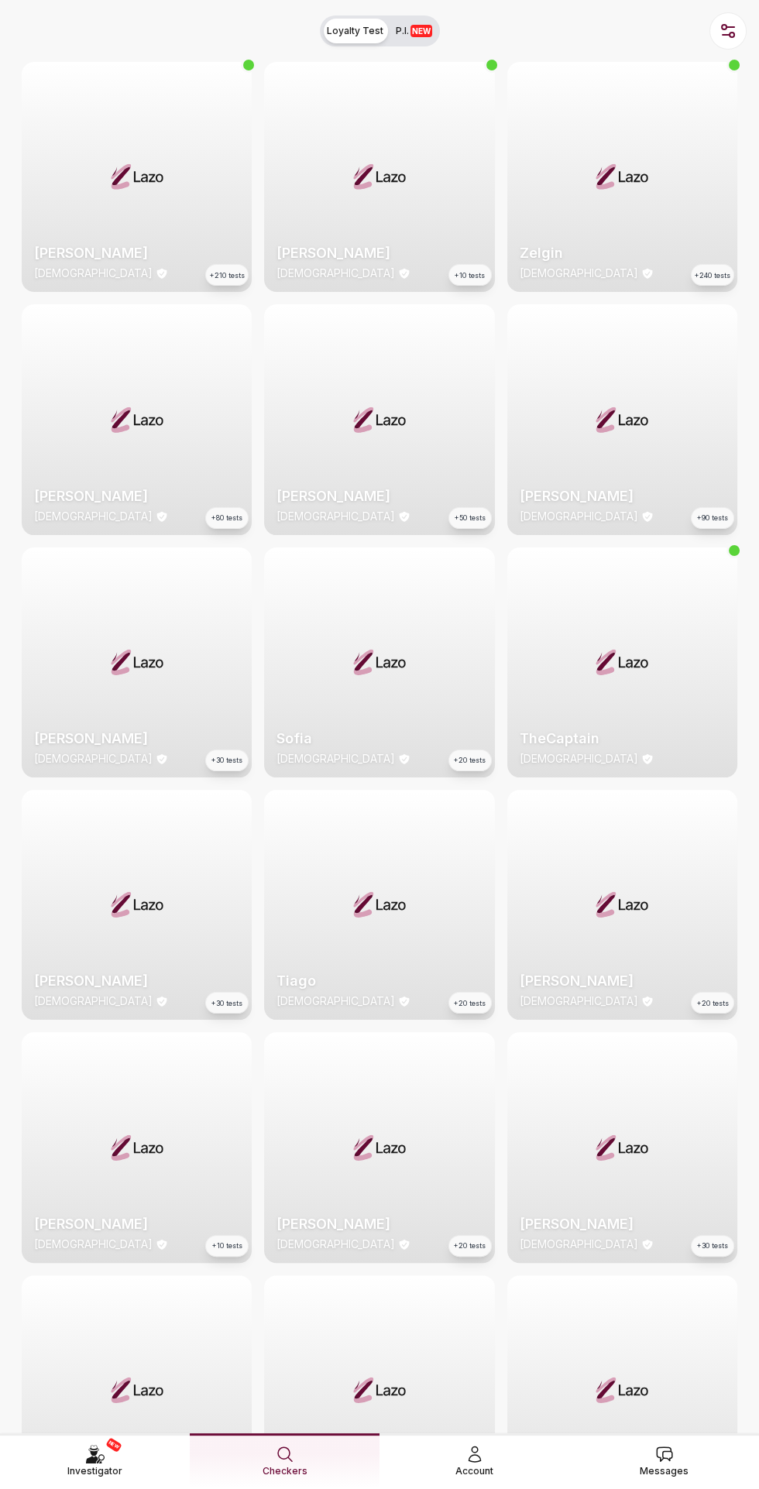
click at [687, 1460] on link "Messages" at bounding box center [664, 1460] width 190 height 55
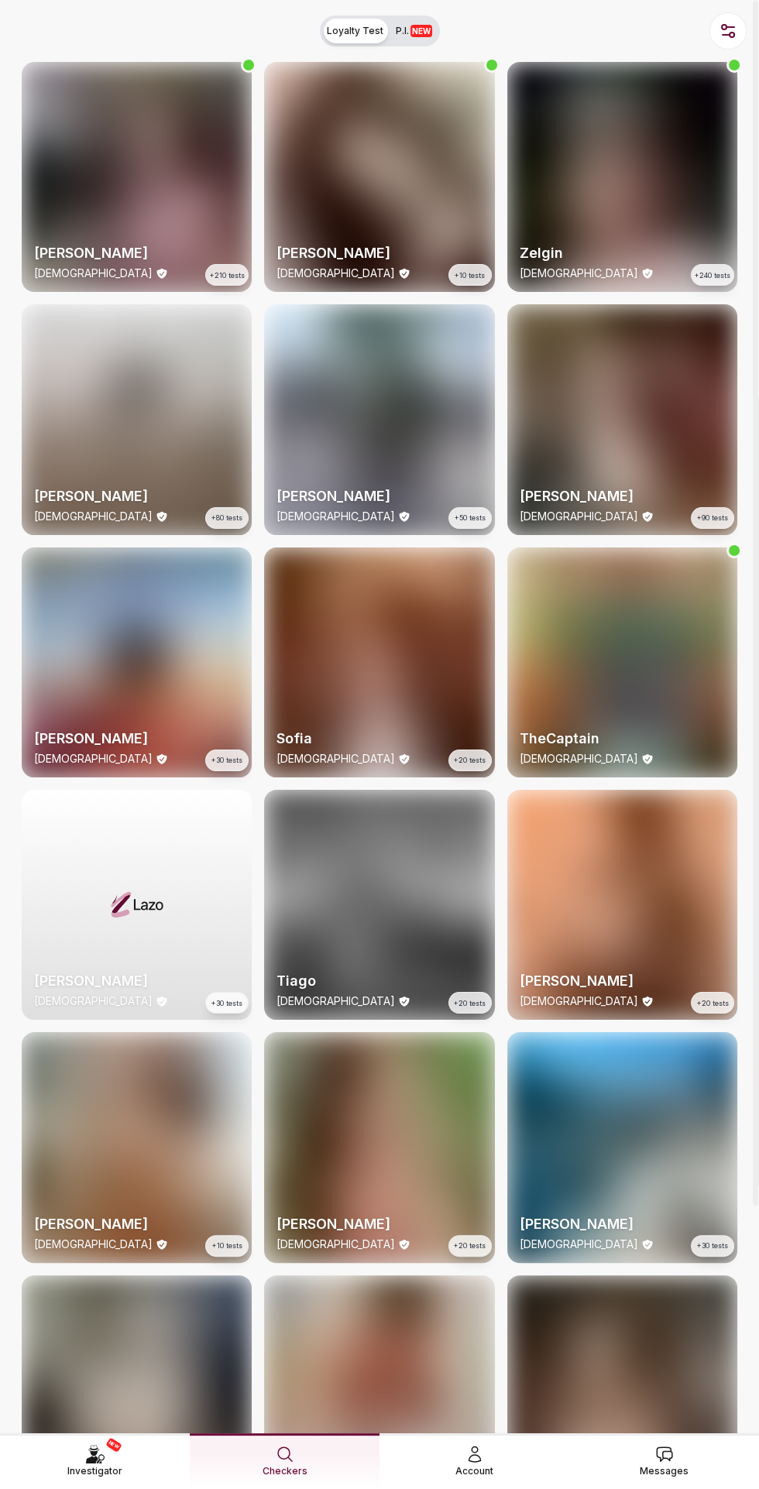
click at [675, 1445] on div "Messages" at bounding box center [664, 1462] width 49 height 34
click at [671, 1464] on span "Messages" at bounding box center [664, 1471] width 49 height 15
click at [665, 1445] on icon at bounding box center [664, 1454] width 19 height 19
click at [683, 1464] on span "Messages" at bounding box center [664, 1471] width 49 height 15
